Goal: Transaction & Acquisition: Purchase product/service

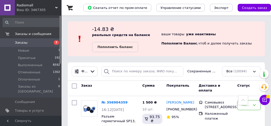
scroll to position [68, 0]
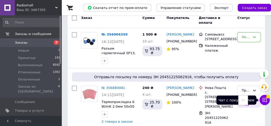
click at [263, 101] on icon at bounding box center [264, 100] width 5 height 5
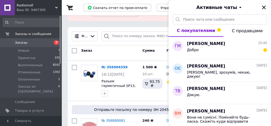
scroll to position [34, 0]
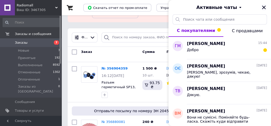
click at [264, 6] on icon "Закрыть" at bounding box center [263, 7] width 5 height 5
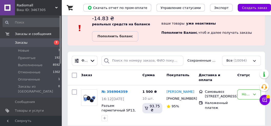
scroll to position [0, 0]
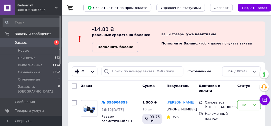
click at [119, 48] on b "Пополнить баланс" at bounding box center [114, 47] width 35 height 4
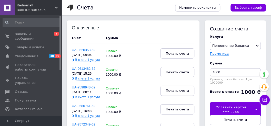
click at [226, 104] on div "Оплатить картой **** 2244" at bounding box center [230, 109] width 42 height 15
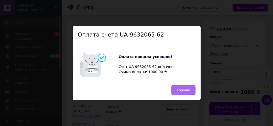
click at [190, 91] on button "Хорошо" at bounding box center [183, 90] width 24 height 10
